Goal: Find specific page/section: Find specific page/section

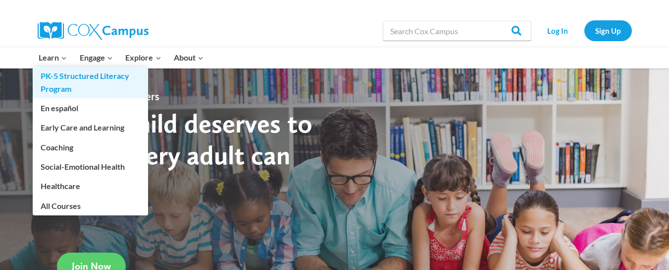
click at [55, 81] on link "PK-5 Structured Literacy Program" at bounding box center [90, 82] width 115 height 32
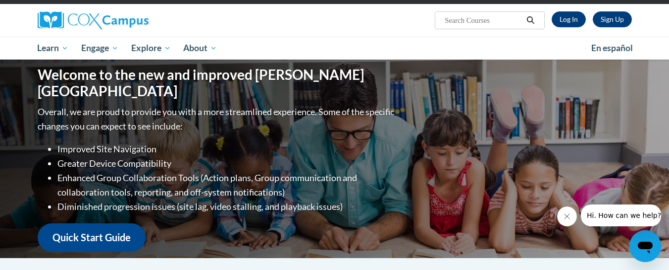
scroll to position [120, 0]
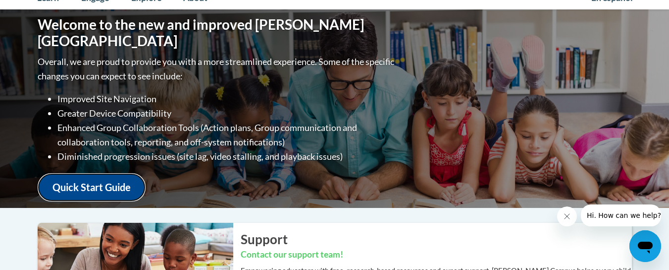
click at [142, 174] on link "Quick Start Guide" at bounding box center [92, 187] width 108 height 28
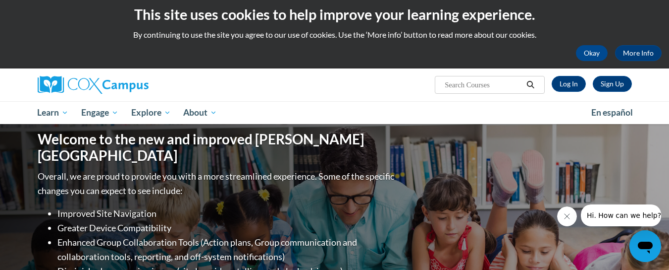
scroll to position [0, 0]
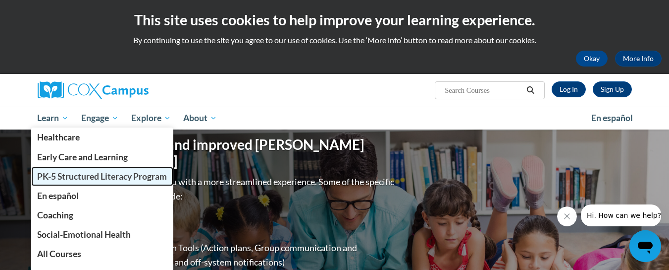
click at [66, 178] on span "PK-5 Structured Literacy Program" at bounding box center [102, 176] width 130 height 10
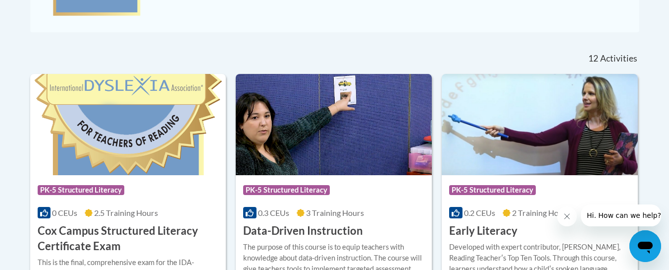
scroll to position [372, 0]
